Goal: Book appointment/travel/reservation

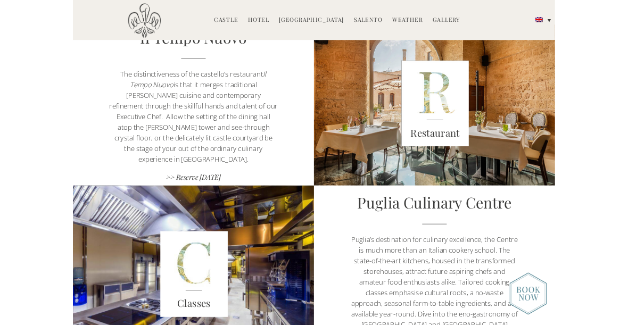
scroll to position [710, 0]
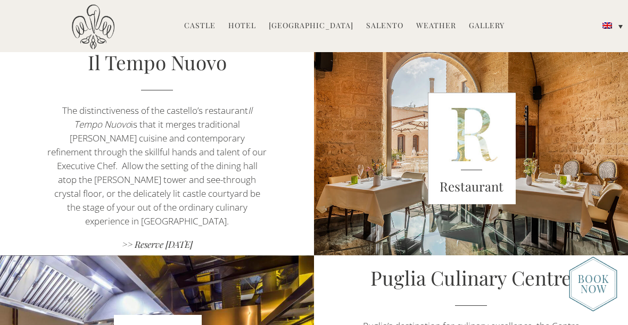
click at [472, 153] on img at bounding box center [472, 149] width 88 height 112
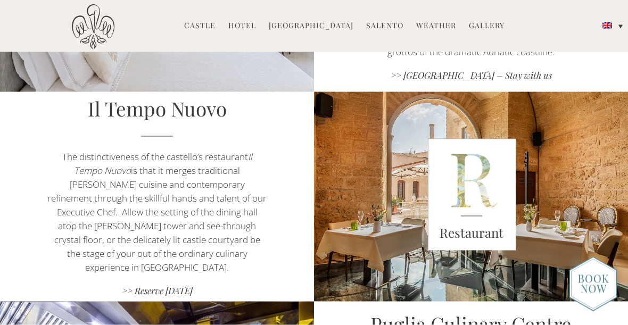
scroll to position [664, 0]
click at [612, 55] on img at bounding box center [608, 54] width 10 height 6
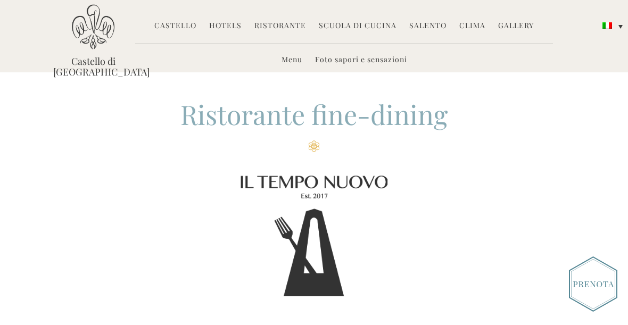
click at [288, 60] on link "Menu" at bounding box center [292, 60] width 21 height 12
click at [293, 61] on link "Menu" at bounding box center [292, 60] width 21 height 12
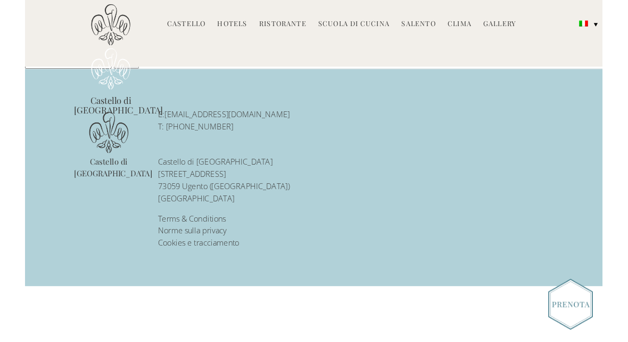
scroll to position [68, 0]
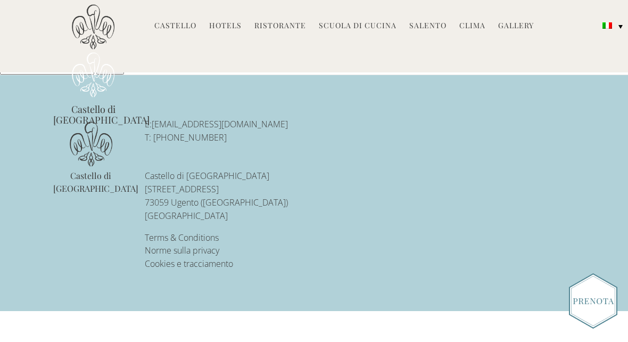
click at [285, 27] on link "Ristorante" at bounding box center [281, 26] width 52 height 12
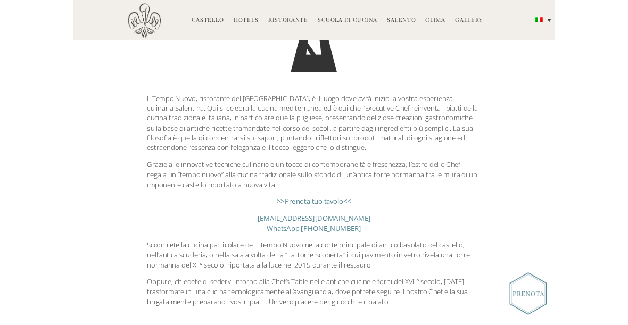
scroll to position [244, 0]
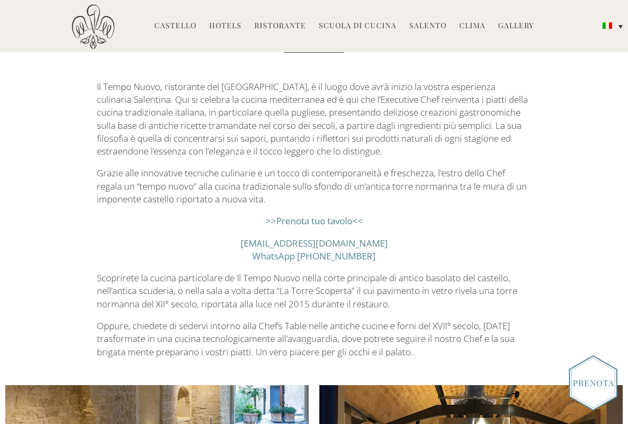
click at [300, 219] on link ">>Prenota tuo tavolo<<" at bounding box center [314, 221] width 97 height 12
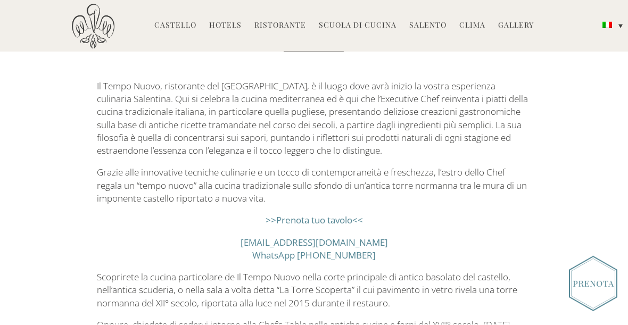
scroll to position [299, 0]
